Goal: Check status

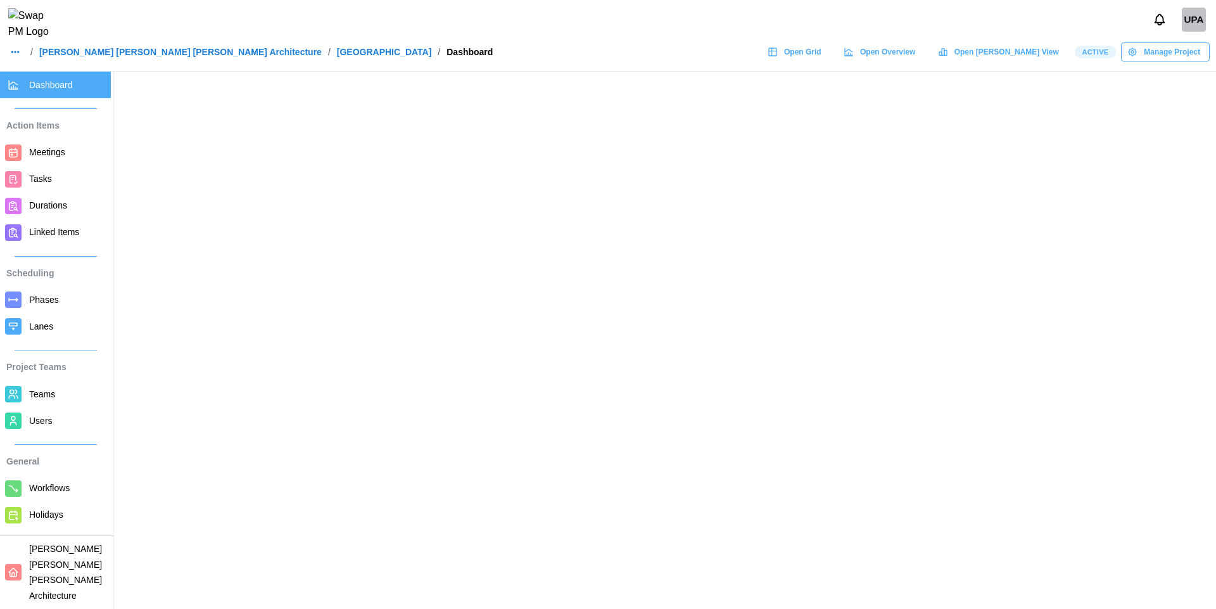
click at [160, 40] on header "UPA / [PERSON_NAME] [PERSON_NAME] [PERSON_NAME] Architecture / ALTRU SPORTS COM…" at bounding box center [608, 36] width 1216 height 72
click at [153, 56] on link "[PERSON_NAME] [PERSON_NAME] [PERSON_NAME] Architecture" at bounding box center [180, 52] width 283 height 9
click at [145, 56] on link "[PERSON_NAME] [PERSON_NAME] [PERSON_NAME] Architecture" at bounding box center [180, 52] width 283 height 9
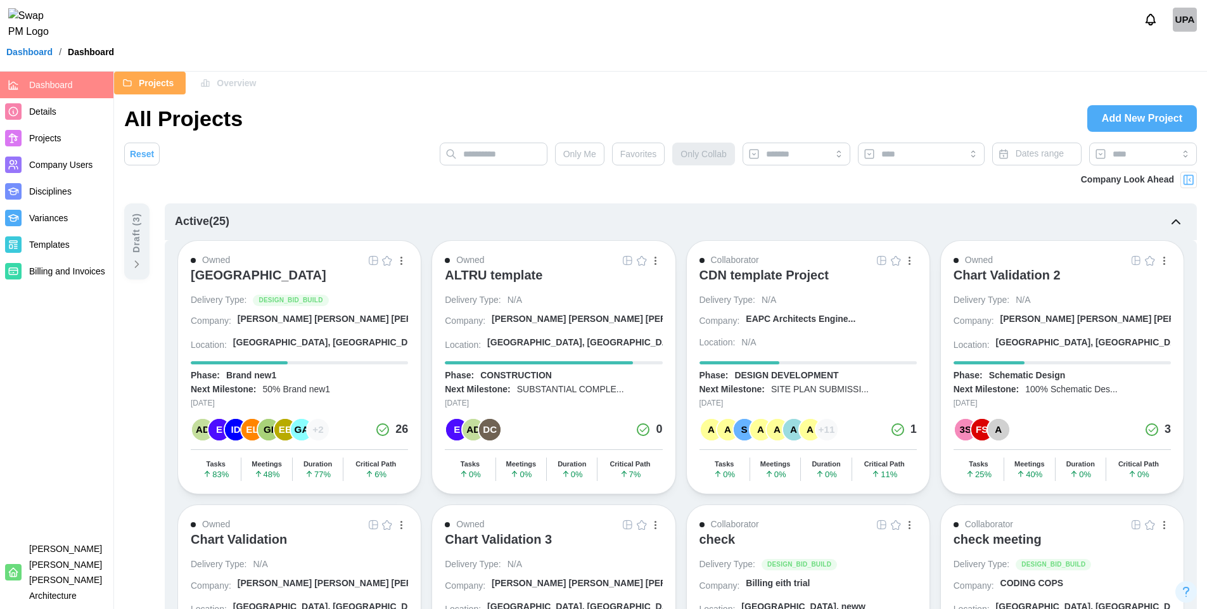
click at [233, 83] on span "Overview" at bounding box center [236, 83] width 39 height 22
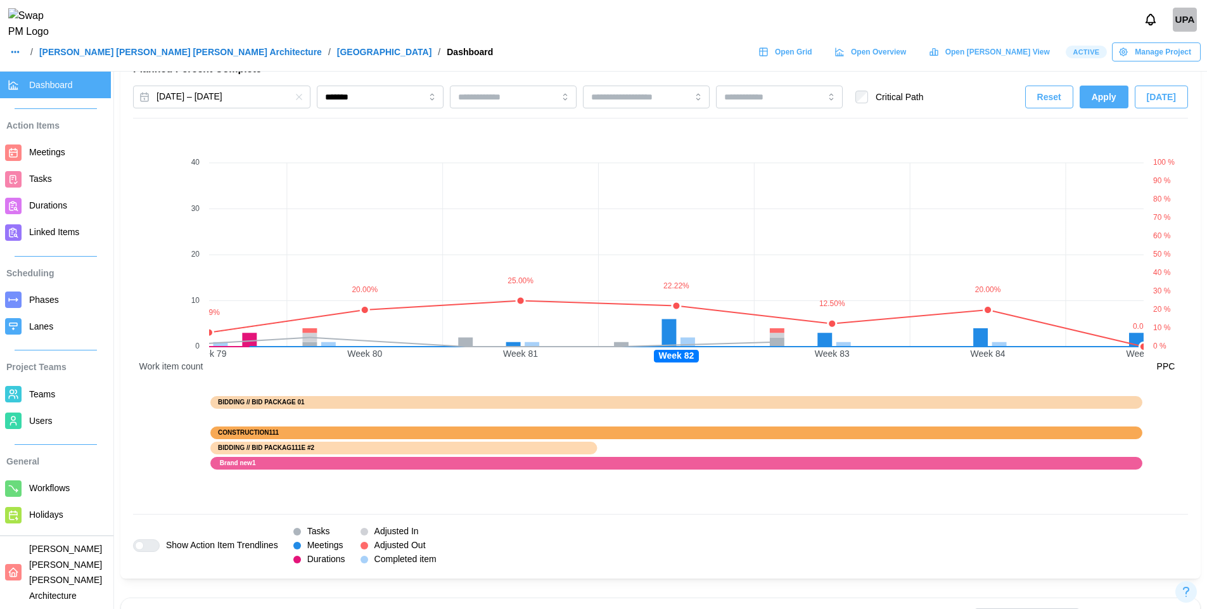
scroll to position [849, 0]
click at [276, 89] on button "[DATE] – [DATE]" at bounding box center [221, 96] width 177 height 23
click at [358, 92] on div "Tasks & Subtasks 530 / 641 83 % Complete Meetings 310 / 646 48 % Complete Durat…" at bounding box center [660, 177] width 1093 height 1908
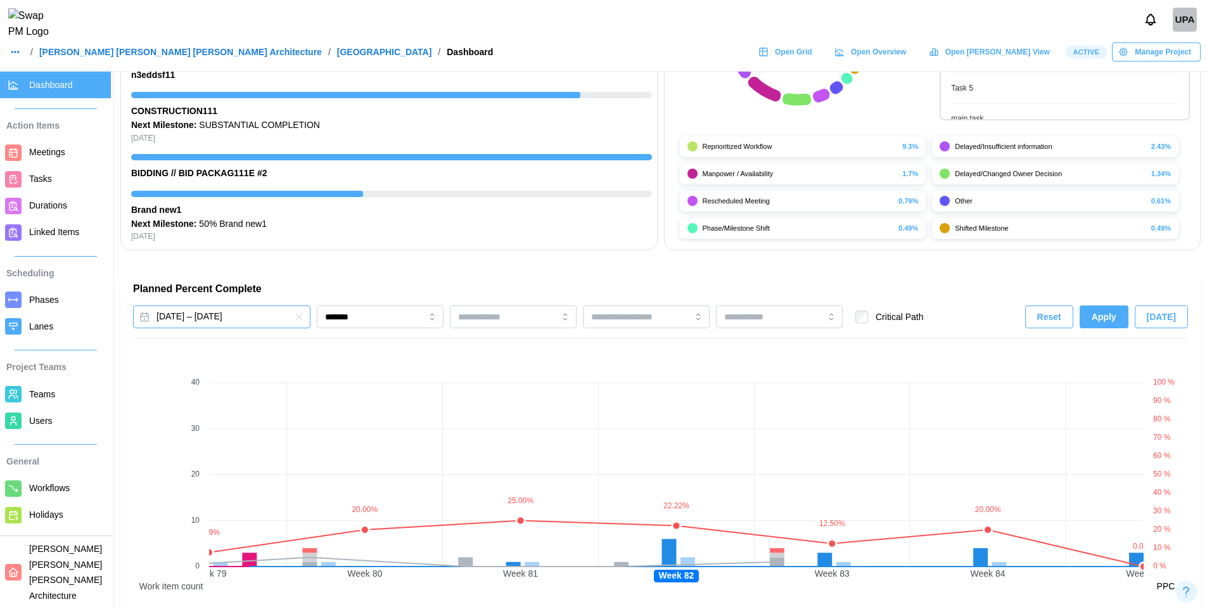
scroll to position [620, 0]
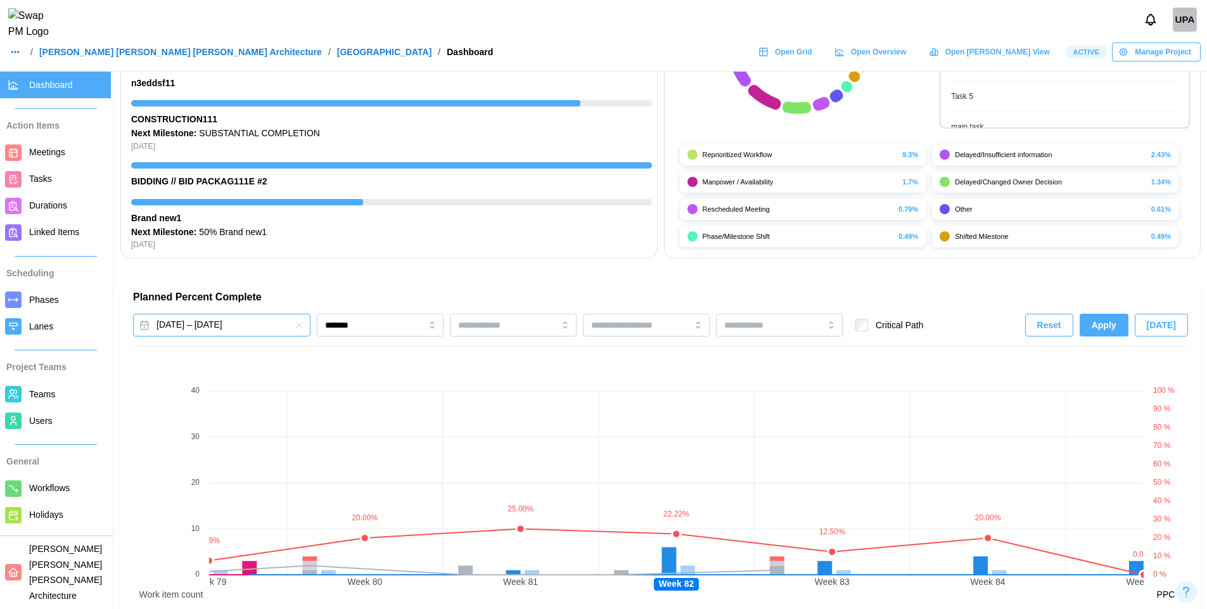
click at [246, 326] on button "[DATE] – [DATE]" at bounding box center [221, 325] width 177 height 23
click at [367, 331] on input "*******" at bounding box center [380, 325] width 127 height 23
click at [260, 336] on button "[DATE] – [DATE]" at bounding box center [221, 325] width 177 height 23
click at [335, 326] on input "*******" at bounding box center [380, 325] width 127 height 23
click at [270, 326] on button "[DATE] – [DATE]" at bounding box center [221, 325] width 177 height 23
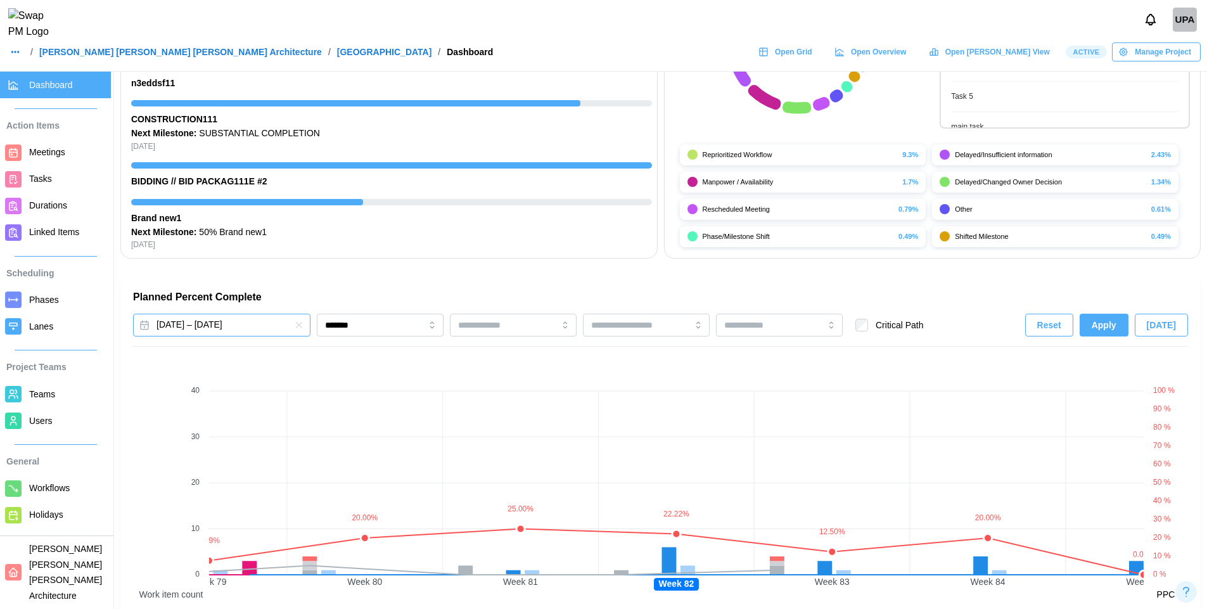
scroll to position [0, 0]
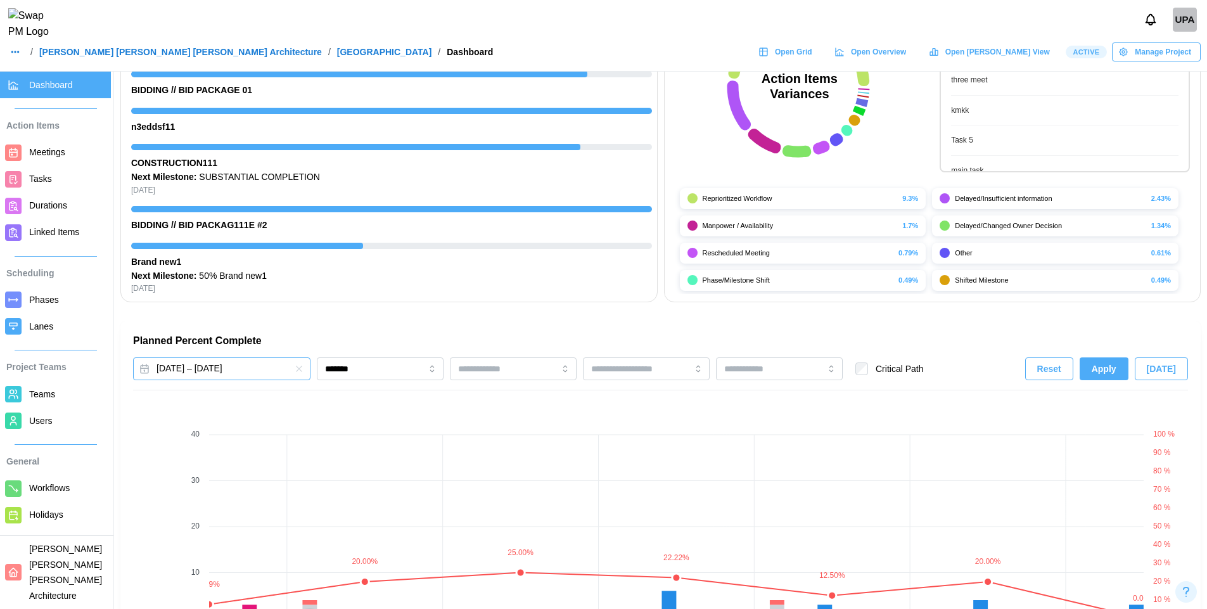
scroll to position [571, 0]
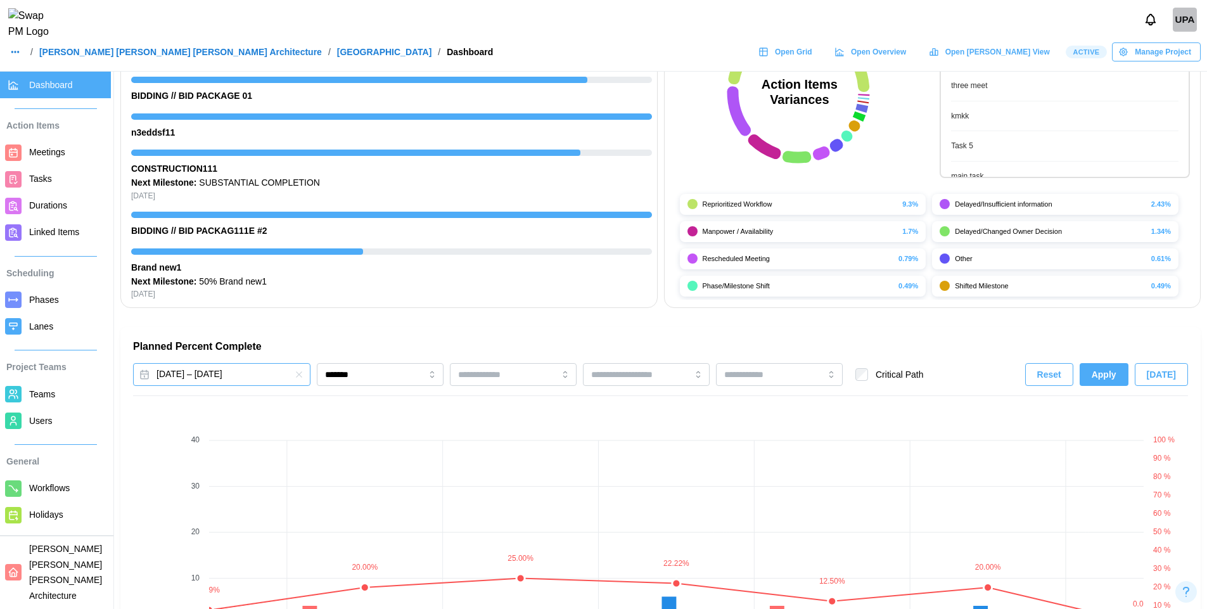
click at [257, 375] on button "[DATE] – [DATE]" at bounding box center [221, 374] width 177 height 23
click at [297, 415] on icon "button" at bounding box center [296, 410] width 10 height 10
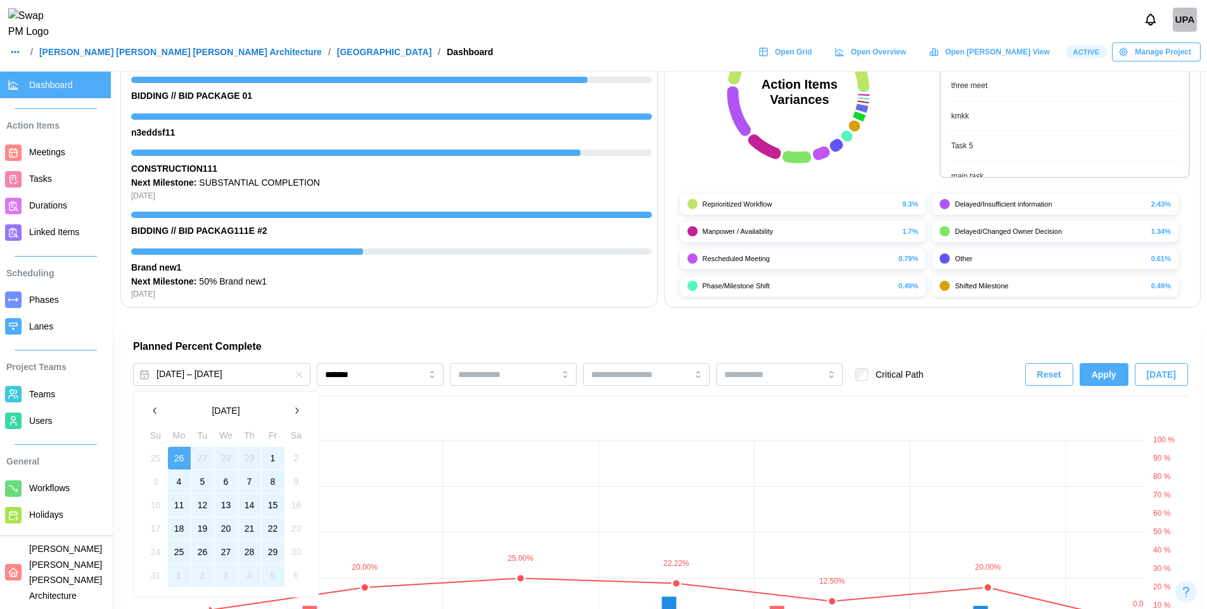
click at [297, 415] on icon "button" at bounding box center [296, 410] width 10 height 10
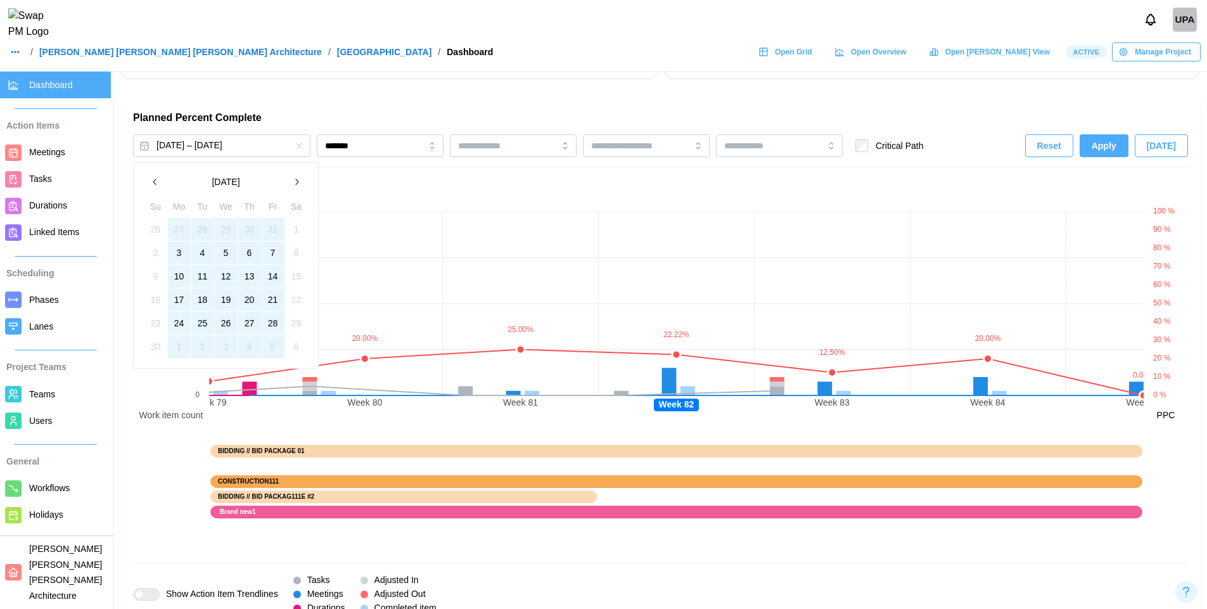
scroll to position [812, 0]
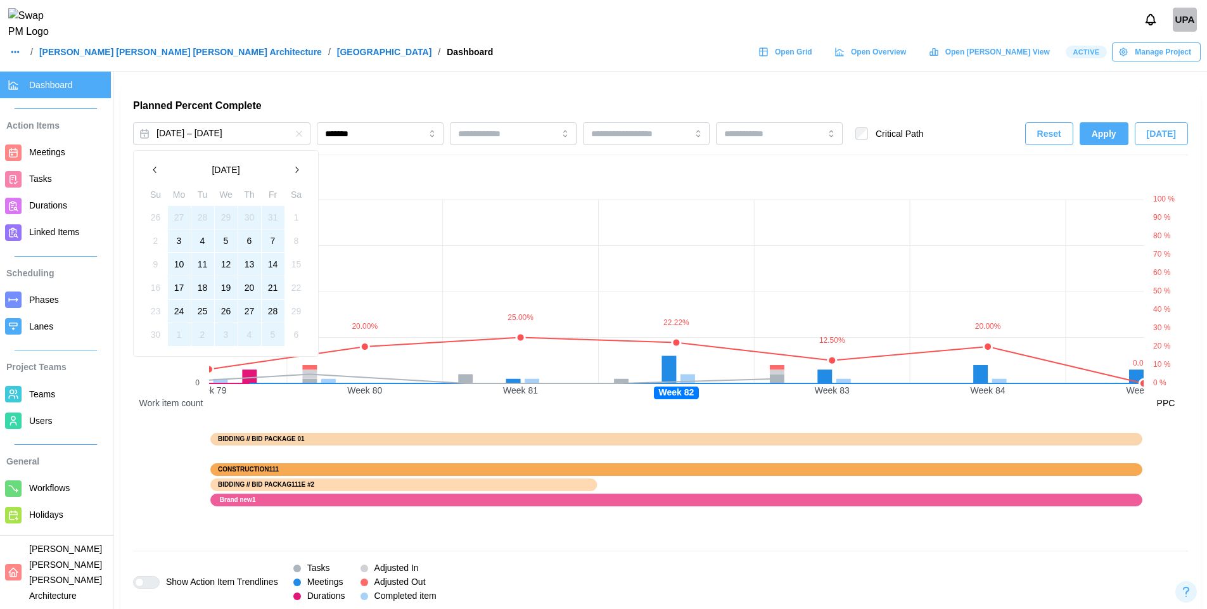
click at [233, 291] on button "19" at bounding box center [226, 287] width 23 height 23
click at [295, 171] on icon "button" at bounding box center [296, 170] width 10 height 10
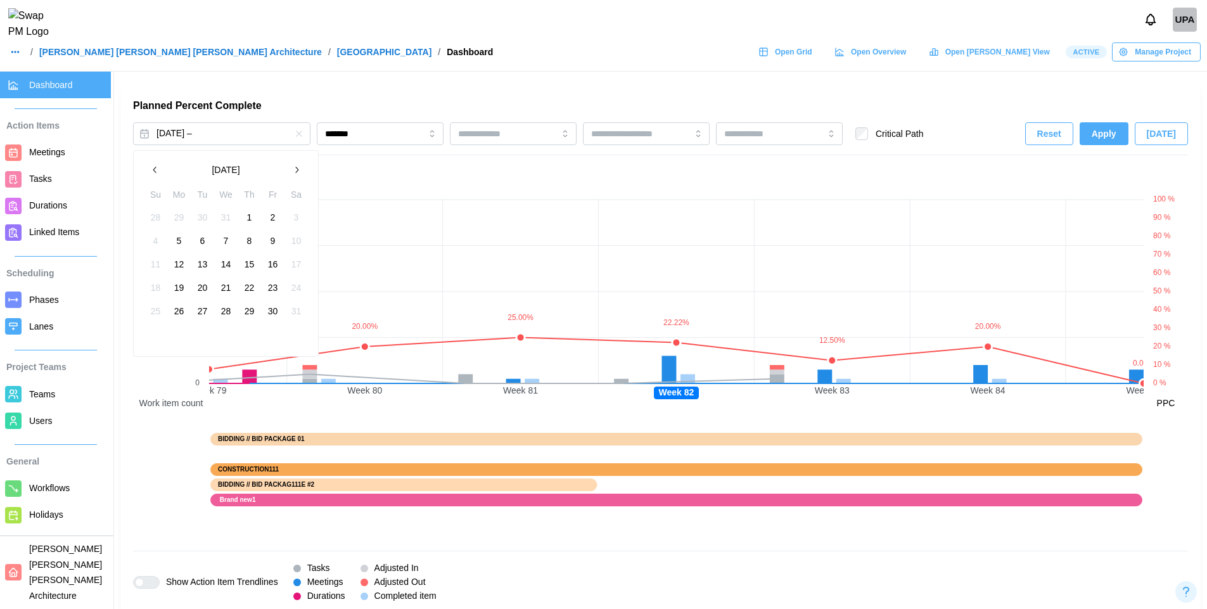
click at [295, 171] on icon "button" at bounding box center [296, 170] width 10 height 10
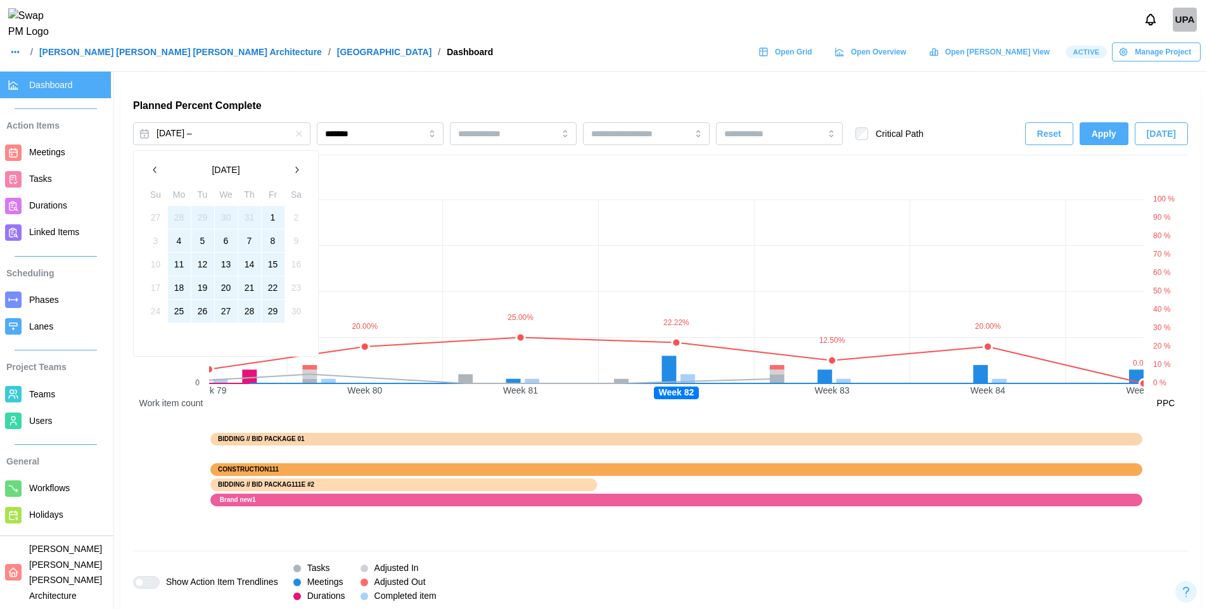
click at [268, 313] on button "29" at bounding box center [273, 311] width 23 height 23
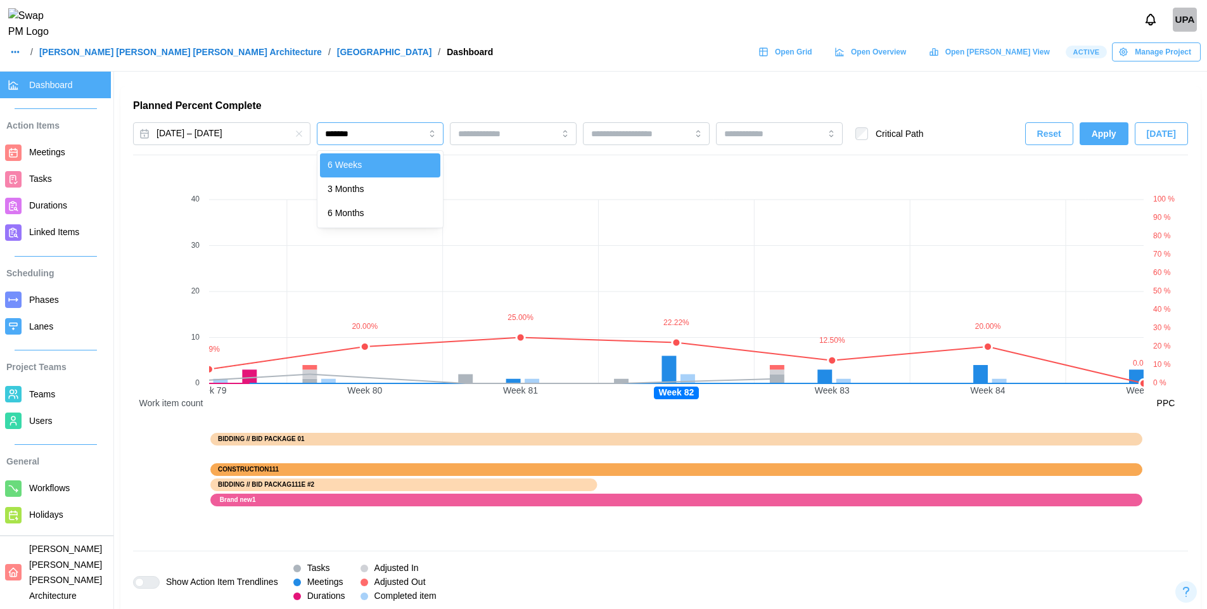
click at [424, 135] on input "*******" at bounding box center [380, 133] width 127 height 23
click at [280, 129] on button "Jun 19, 2024 – Nov 29, 2024" at bounding box center [221, 133] width 177 height 23
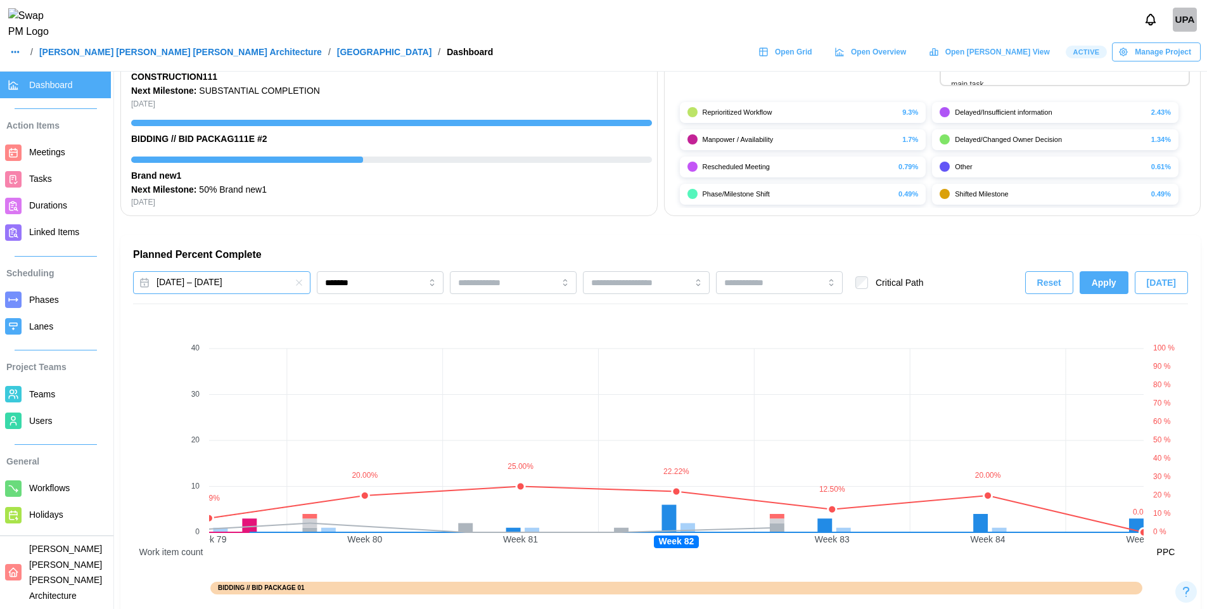
scroll to position [645, 0]
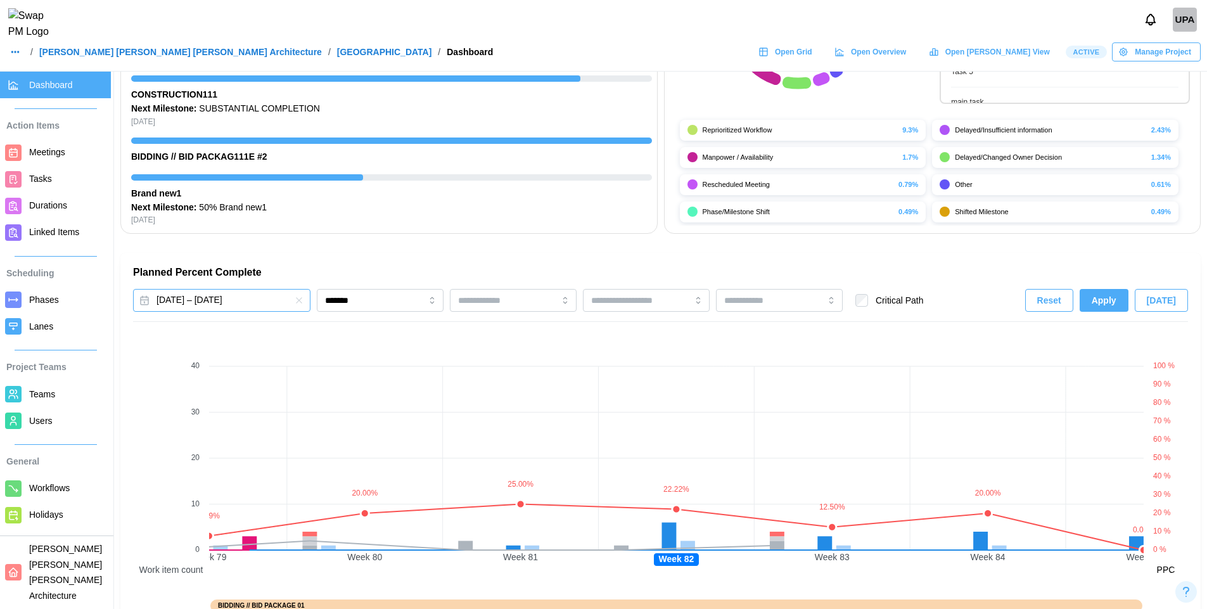
click at [268, 300] on button "Jun 19, 2024 – Nov 29, 2024" at bounding box center [221, 300] width 177 height 23
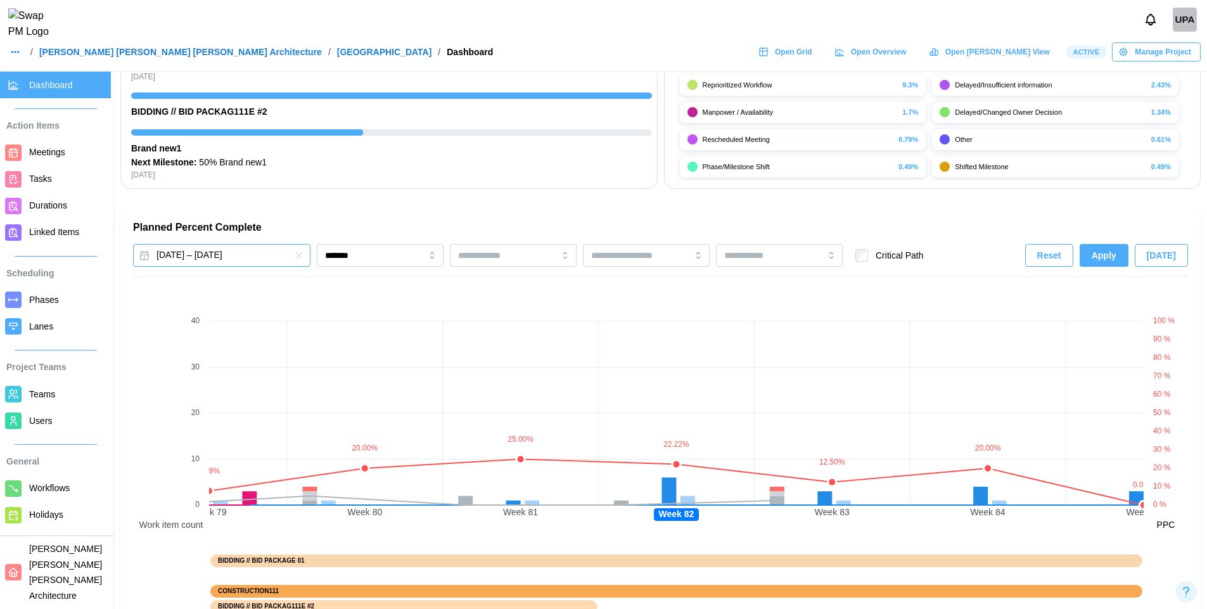
scroll to position [702, 0]
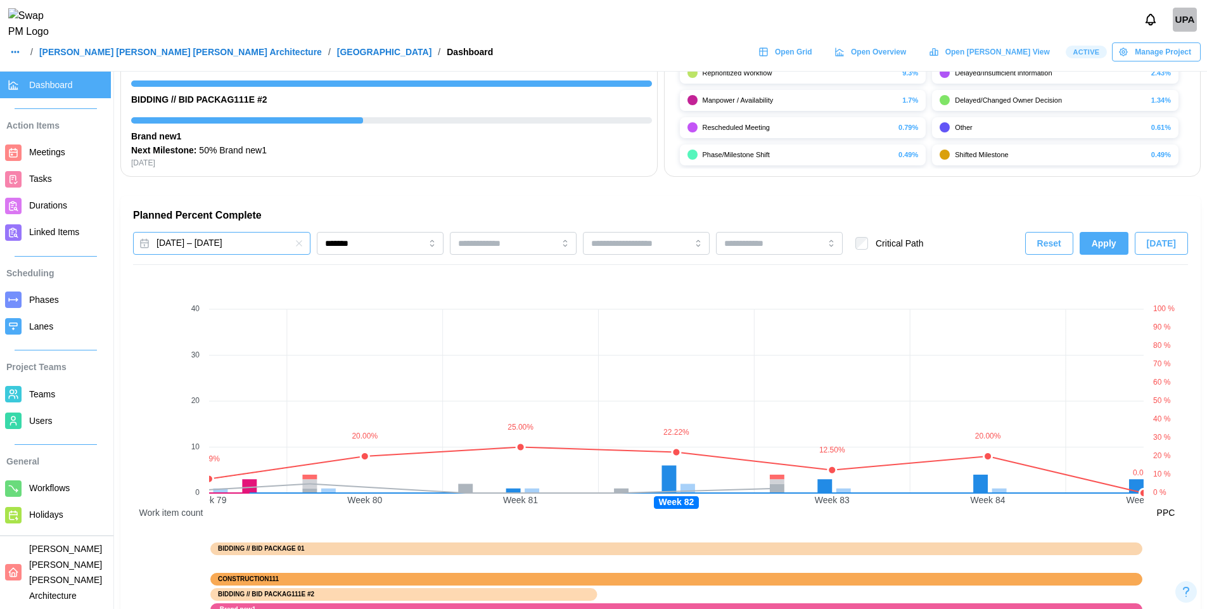
click at [272, 239] on button "Jun 19, 2024 – Nov 29, 2024" at bounding box center [221, 243] width 177 height 23
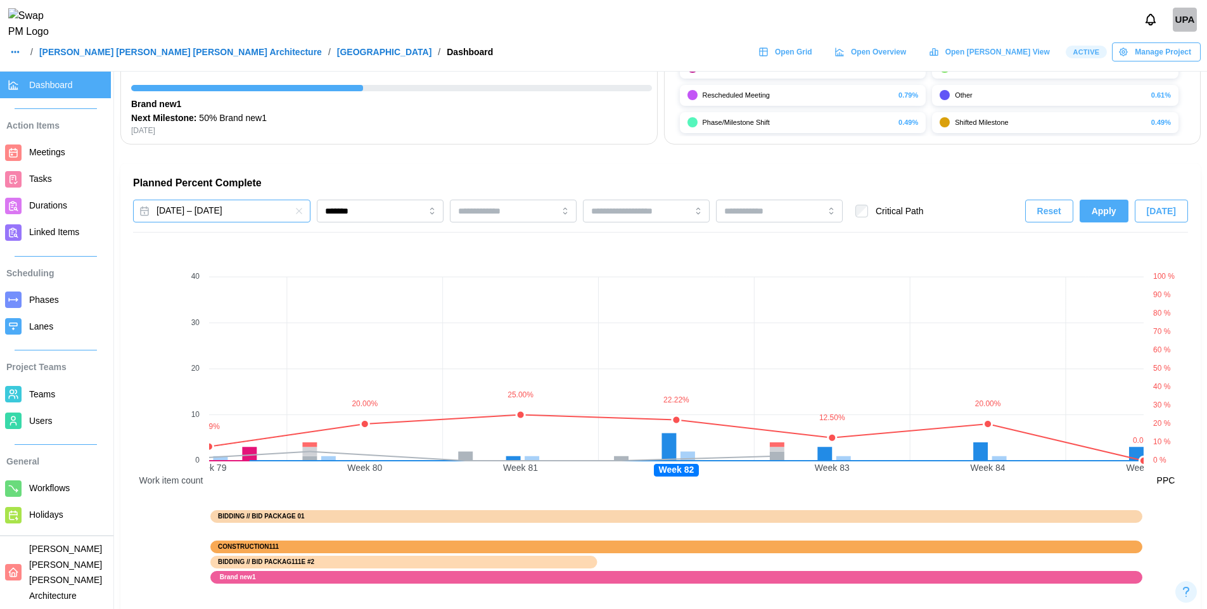
scroll to position [737, 0]
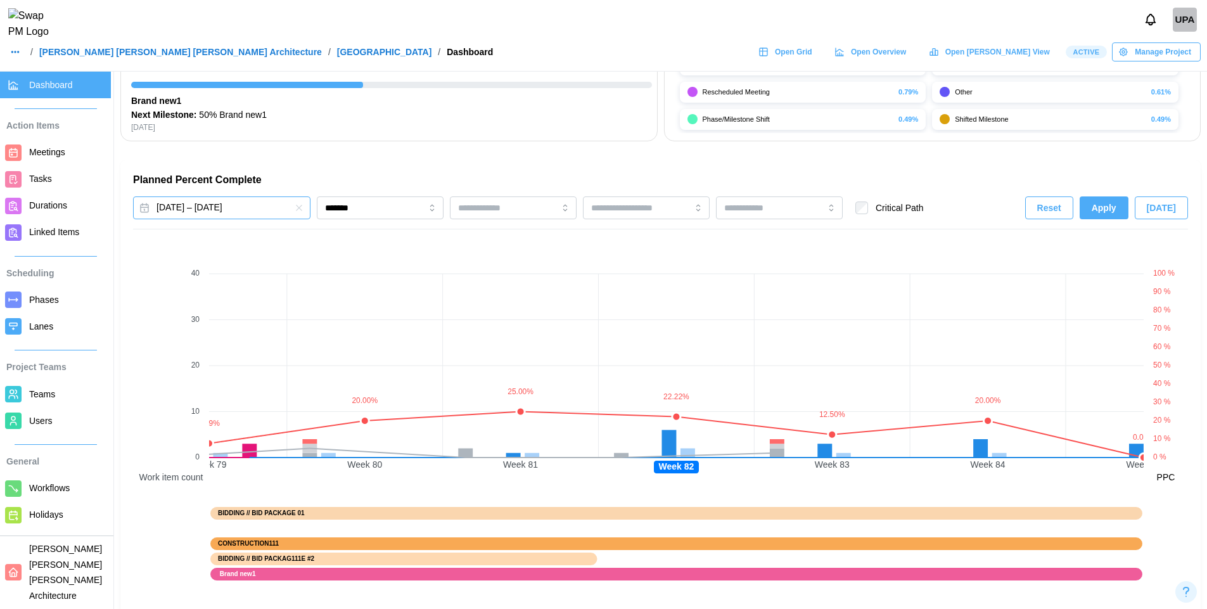
click at [268, 215] on button "Jun 19, 2024 – Nov 29, 2024" at bounding box center [221, 207] width 177 height 23
click at [397, 200] on div "Tasks & Subtasks 530 / 641 83 % Complete Meetings 310 / 646 48 % Complete Durat…" at bounding box center [660, 288] width 1093 height 1908
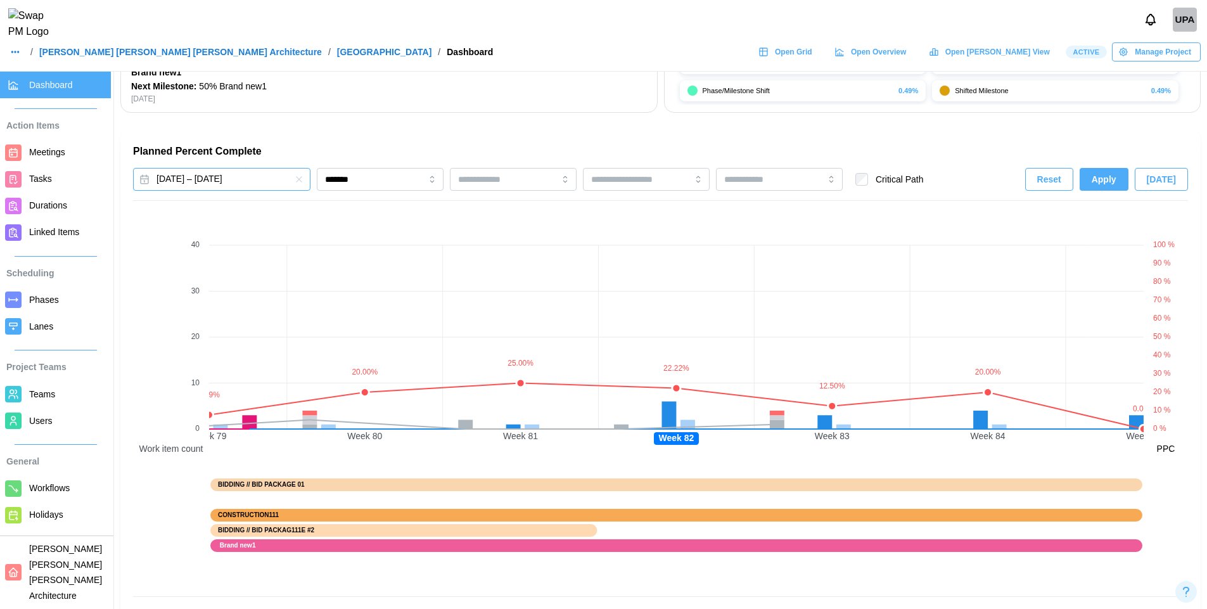
scroll to position [767, 0]
click at [281, 183] on button "Jun 19, 2024 – Nov 29, 2024" at bounding box center [221, 178] width 177 height 23
click at [364, 181] on input "*******" at bounding box center [380, 178] width 127 height 23
click at [273, 181] on button "Jun 19, 2024 – Nov 29, 2024" at bounding box center [221, 178] width 177 height 23
click at [326, 165] on div "Planned Percent Complete Jun 19, 2024 – Nov 29, 2024 June 2024 Su Mo Tu We Th F…" at bounding box center [660, 396] width 1055 height 504
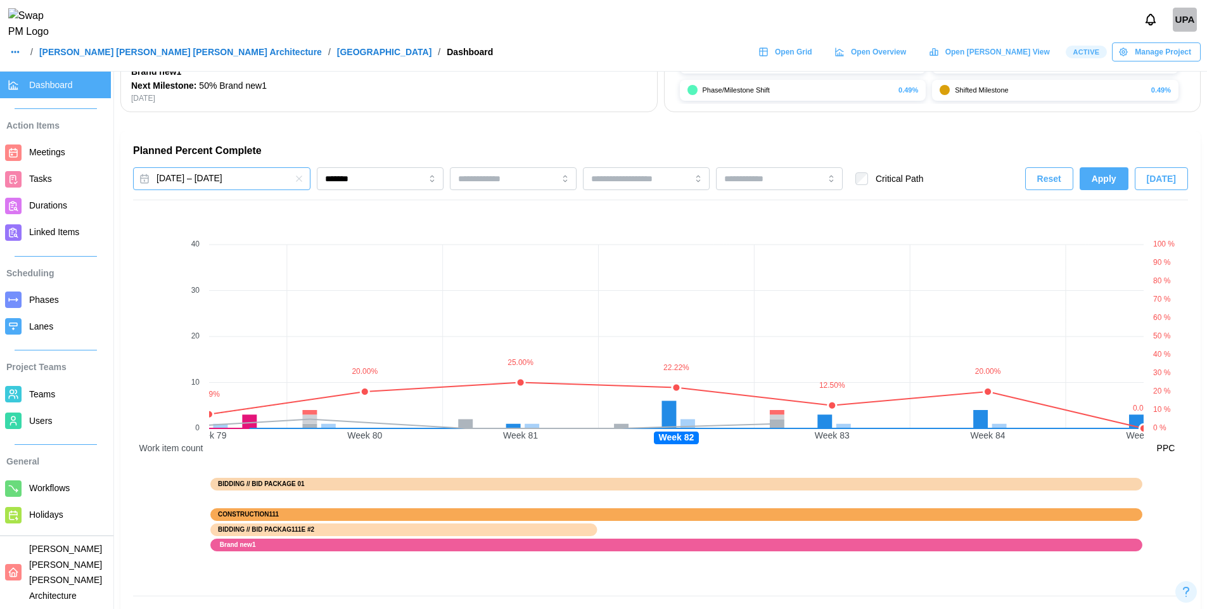
click at [279, 172] on button "Jun 19, 2024 – Nov 29, 2024" at bounding box center [221, 178] width 177 height 23
click at [326, 168] on input "*******" at bounding box center [380, 178] width 127 height 23
click at [238, 179] on button "Jun 19, 2024 – Nov 29, 2024" at bounding box center [221, 178] width 177 height 23
click at [338, 182] on input "*******" at bounding box center [380, 178] width 127 height 23
click at [262, 179] on button "Jun 19, 2024 – Nov 29, 2024" at bounding box center [221, 178] width 177 height 23
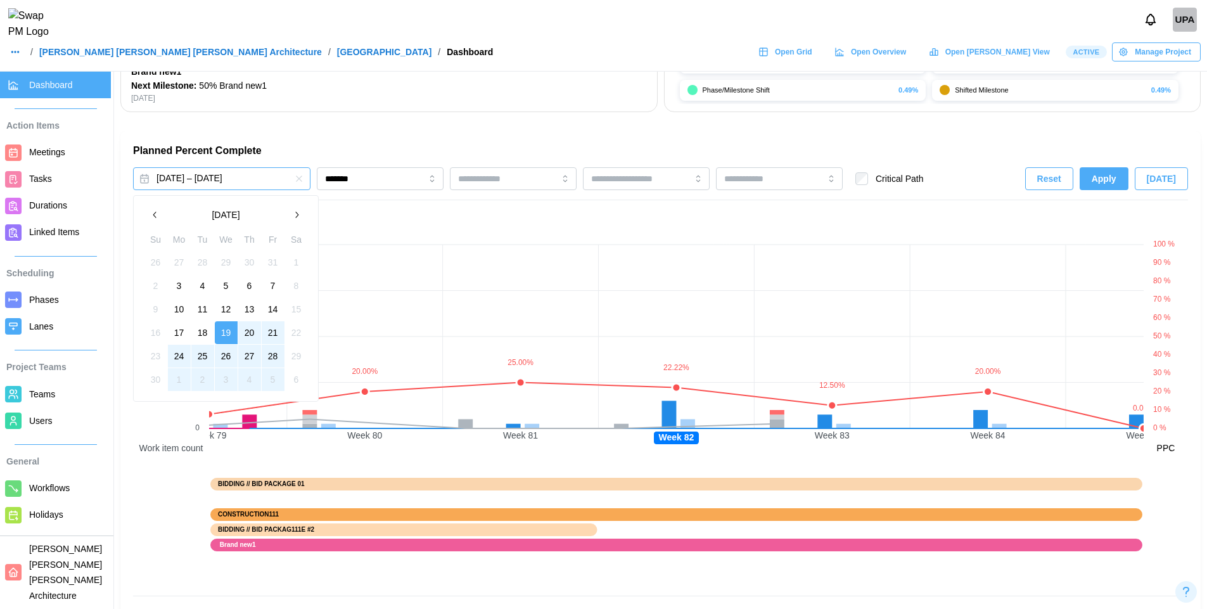
click at [325, 189] on input "*******" at bounding box center [380, 178] width 127 height 23
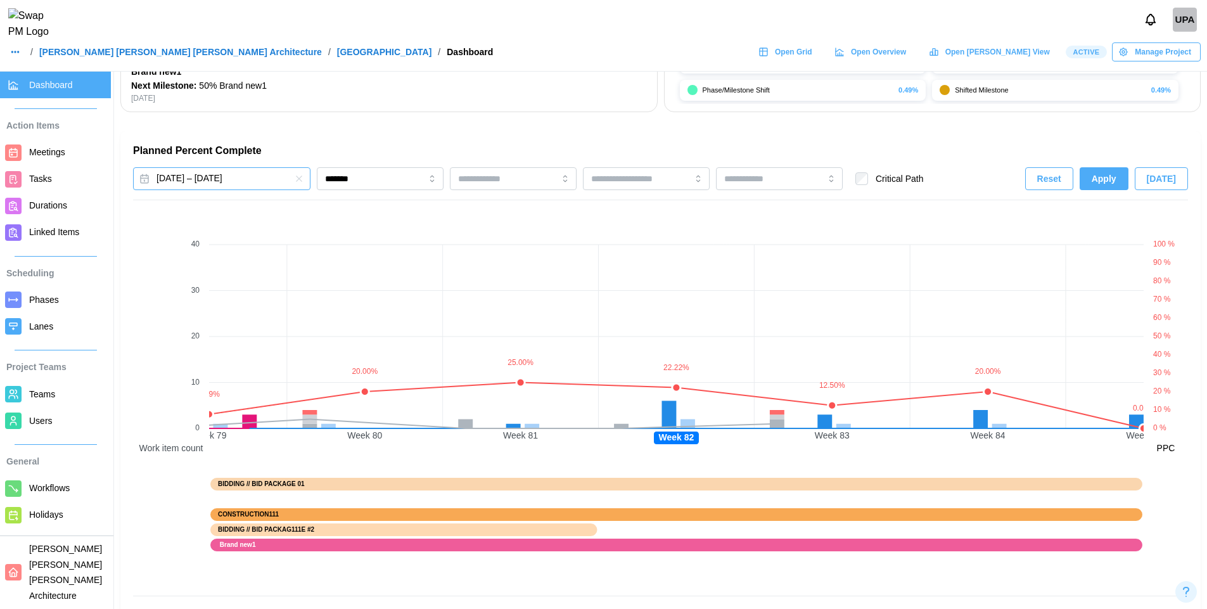
click at [243, 184] on button "Jun 19, 2024 – Nov 29, 2024" at bounding box center [221, 178] width 177 height 23
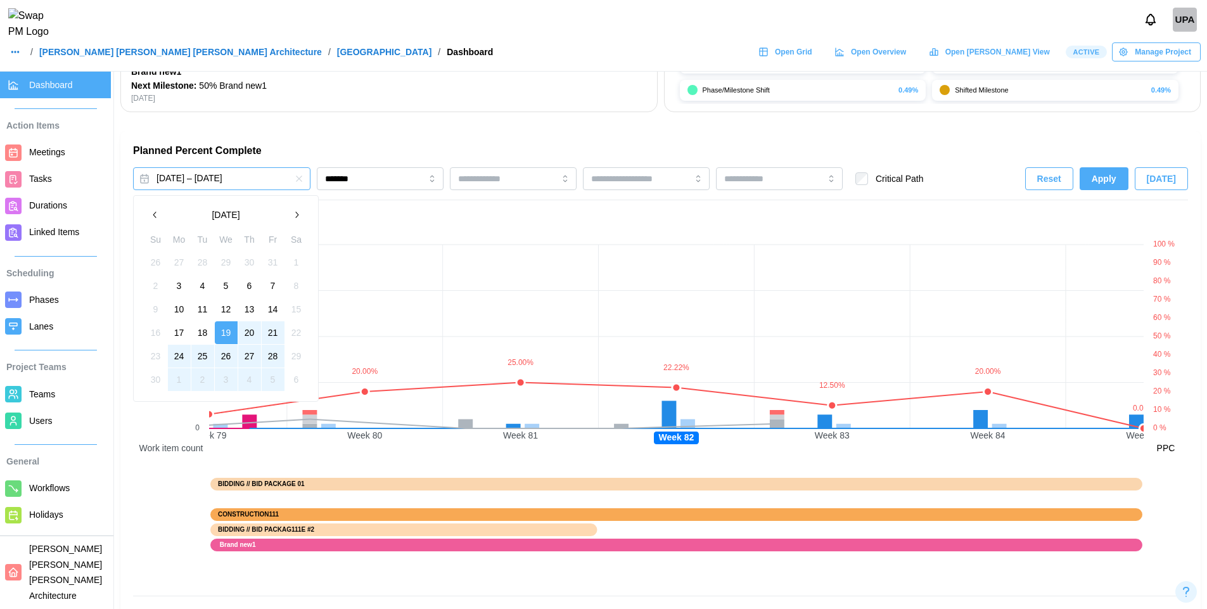
scroll to position [0, 0]
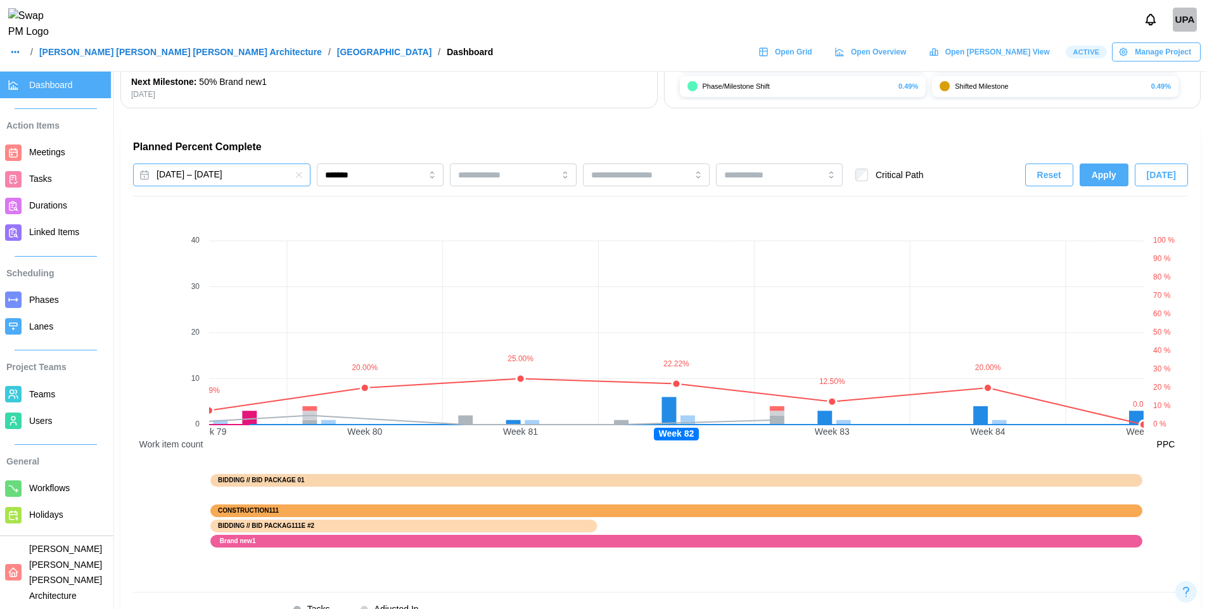
scroll to position [775, 0]
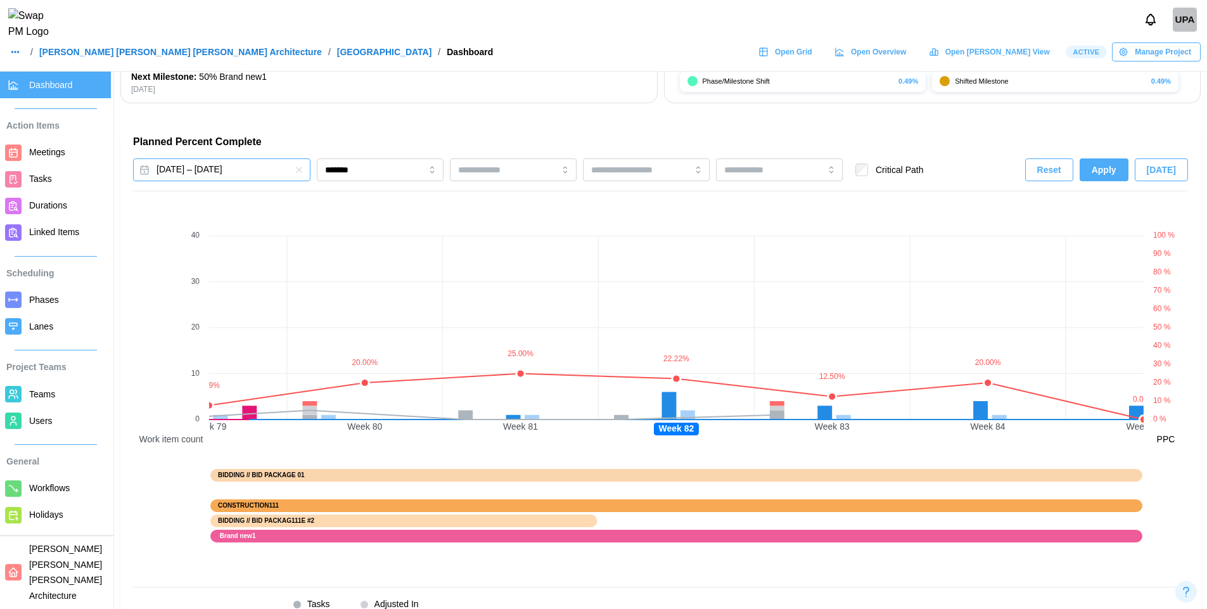
click at [263, 172] on button "Jun 19, 2024 – Nov 29, 2024" at bounding box center [221, 169] width 177 height 23
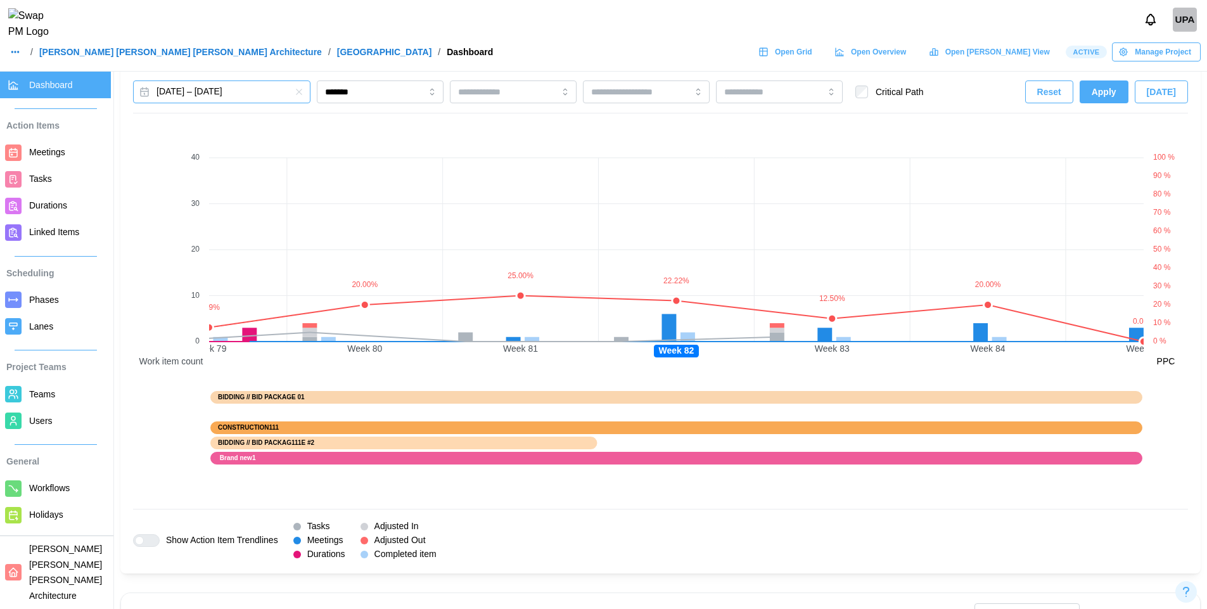
scroll to position [860, 0]
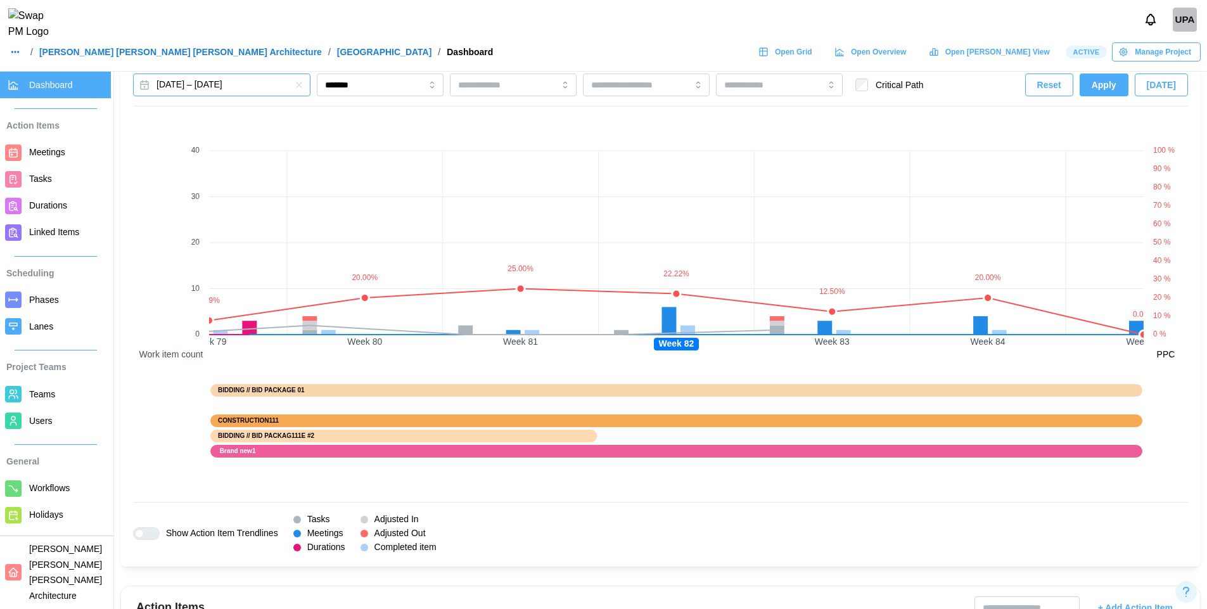
click at [271, 89] on button "Jun 19, 2024 – Nov 29, 2024" at bounding box center [221, 84] width 177 height 23
click at [386, 83] on input "*******" at bounding box center [380, 84] width 127 height 23
click at [275, 83] on button "Jun 19, 2024 – Nov 29, 2024" at bounding box center [221, 84] width 177 height 23
